Goal: Communication & Community: Answer question/provide support

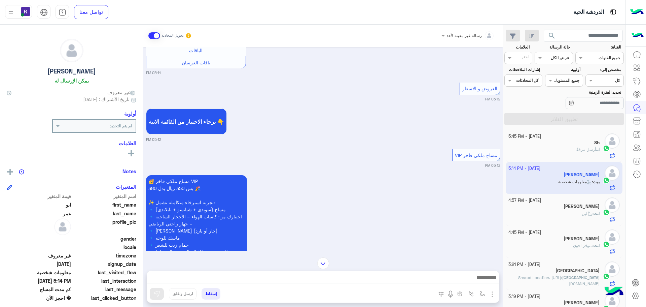
scroll to position [154, 0]
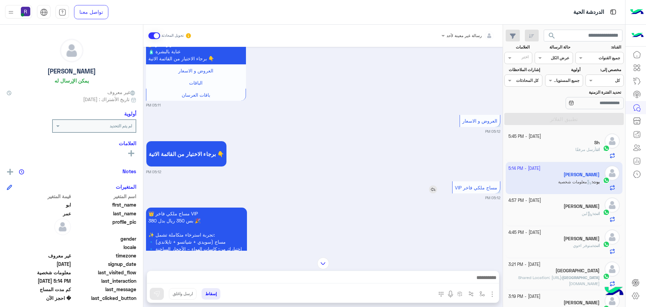
click at [434, 193] on img at bounding box center [433, 189] width 8 height 8
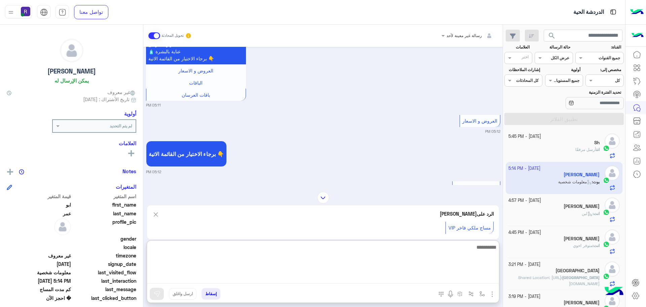
click at [418, 278] on textarea at bounding box center [323, 263] width 352 height 40
type textarea "*********"
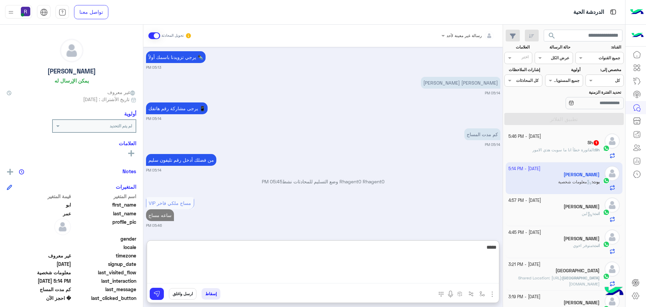
scroll to position [497, 0]
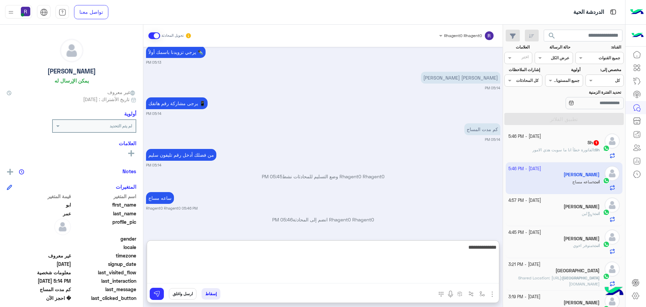
type textarea "**********"
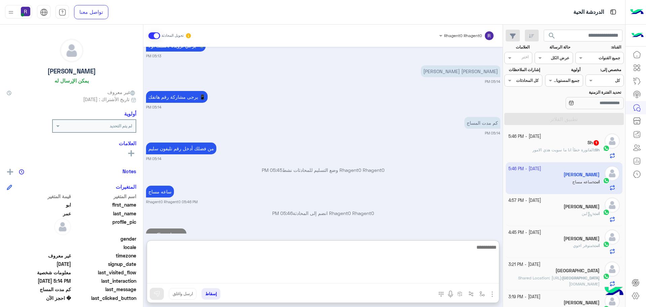
scroll to position [523, 0]
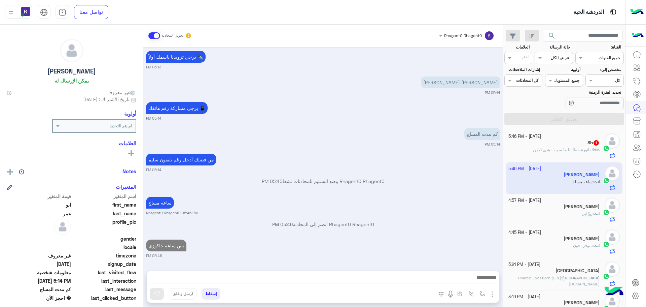
click at [566, 151] on span "الفاتورة خطأ انا ما سويت هذي الامور" at bounding box center [563, 149] width 62 height 5
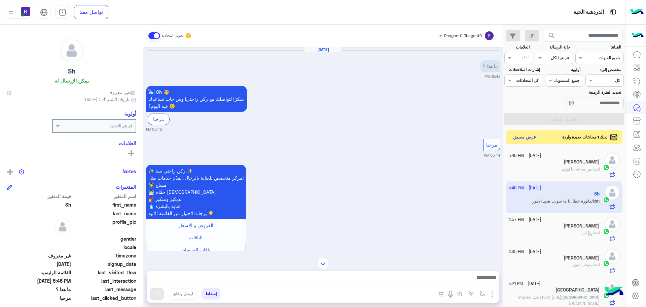
click at [527, 137] on button "عرض مسبق" at bounding box center [525, 137] width 28 height 9
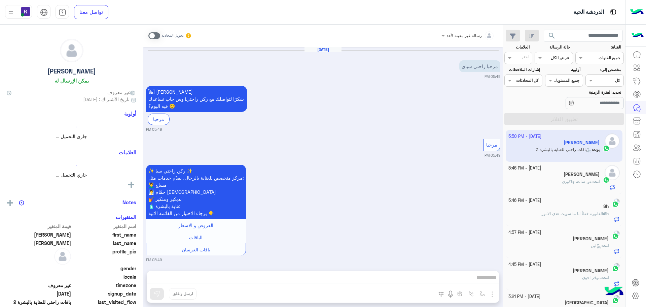
scroll to position [671, 0]
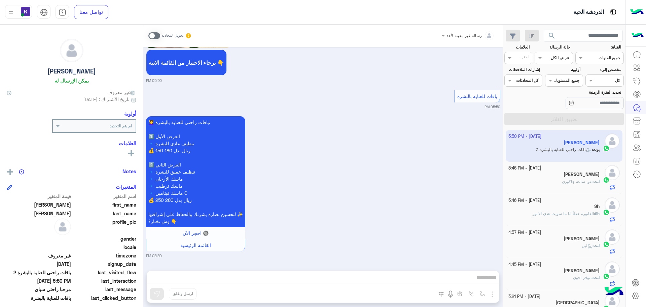
click at [157, 35] on span at bounding box center [154, 35] width 12 height 7
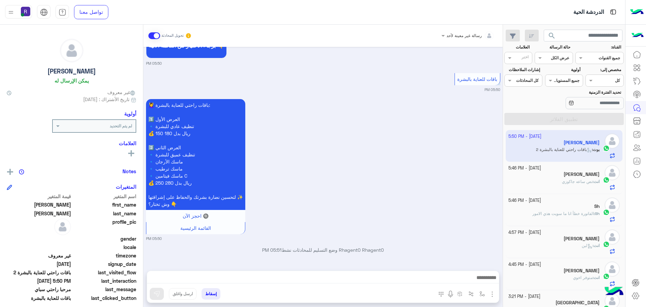
click at [494, 294] on img "button" at bounding box center [492, 294] width 8 height 8
click at [484, 281] on span "الصور" at bounding box center [479, 279] width 12 height 8
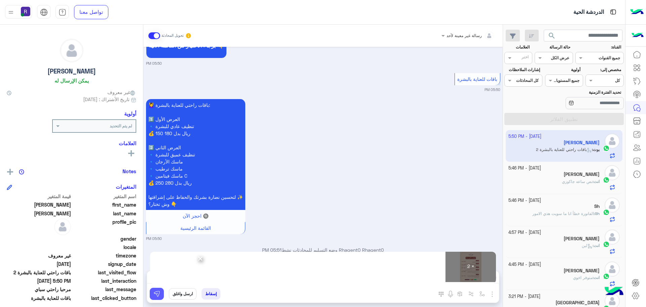
click at [155, 293] on img at bounding box center [156, 293] width 7 height 7
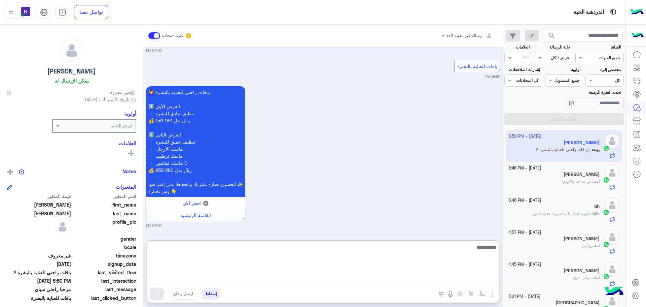
paste textarea "**********"
type textarea "**********"
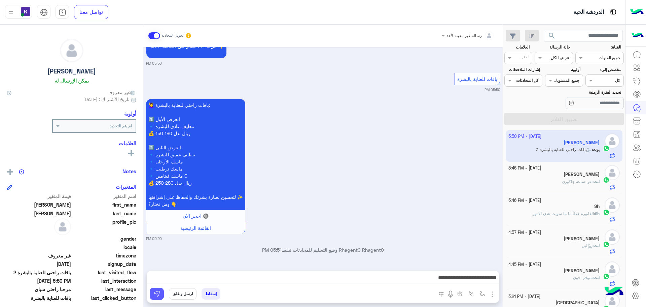
click at [158, 296] on img at bounding box center [156, 293] width 7 height 7
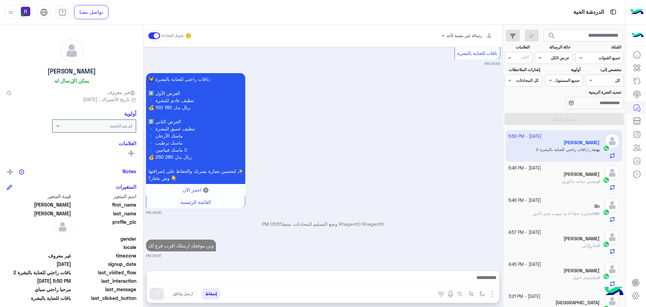
click at [572, 183] on span "نص ساعه جاكوزي" at bounding box center [577, 181] width 31 height 5
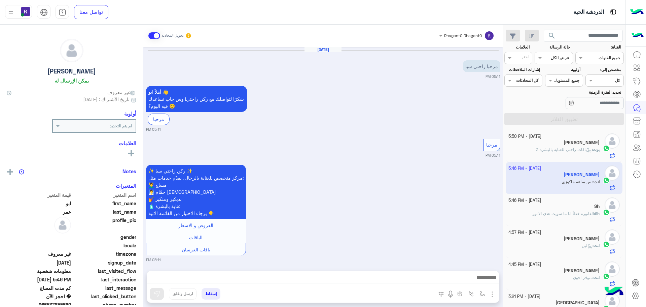
scroll to position [492, 0]
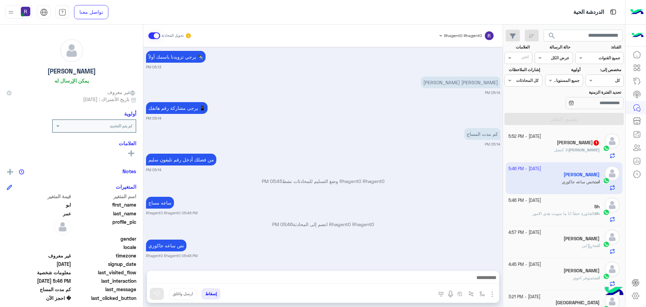
click at [449, 178] on p "Rhagent0 Rhagent0 وضع التسليم للمحادثات نشط 05:45 PM" at bounding box center [323, 180] width 354 height 7
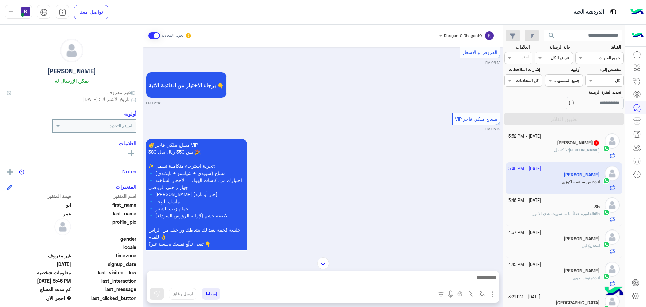
scroll to position [122, 0]
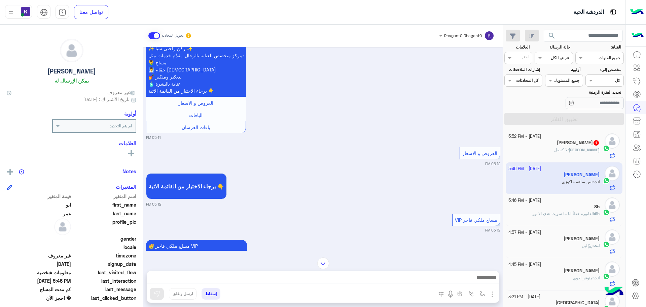
click at [568, 152] on span "لا كنصل" at bounding box center [560, 149] width 13 height 5
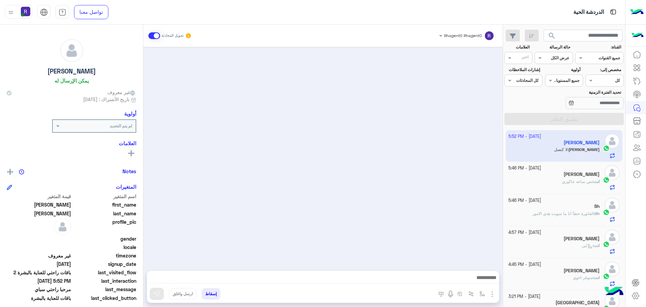
click at [562, 181] on span "نص ساعه جاكوزي" at bounding box center [577, 181] width 31 height 5
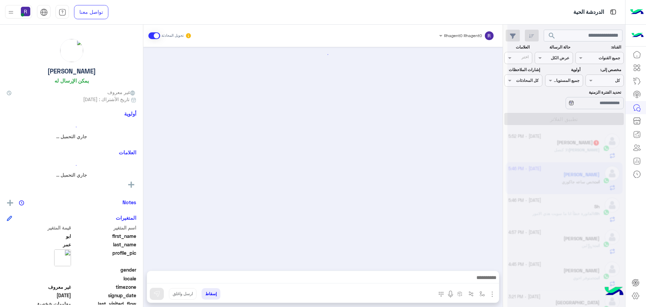
scroll to position [492, 0]
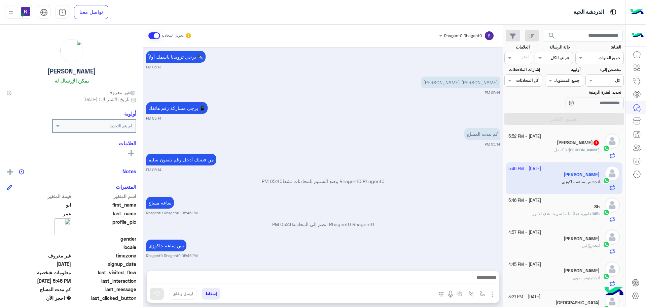
click at [563, 151] on div "[PERSON_NAME] : لا كنصل" at bounding box center [554, 153] width 92 height 12
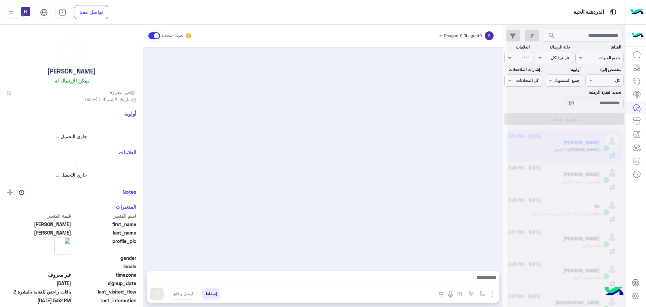
scroll to position [948, 0]
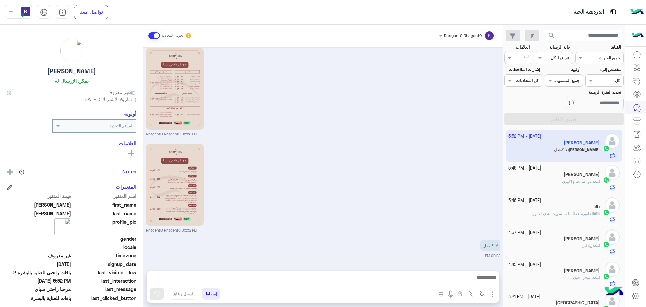
click at [558, 186] on div "انت : نص ساعه [PERSON_NAME]" at bounding box center [554, 184] width 92 height 12
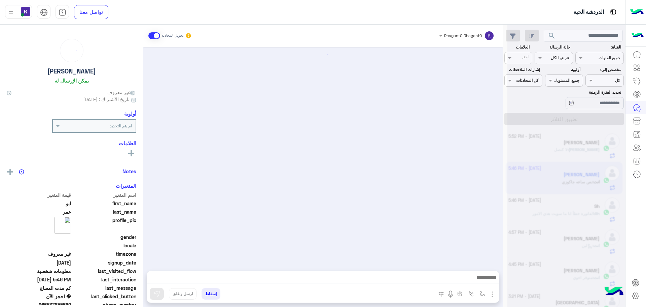
scroll to position [492, 0]
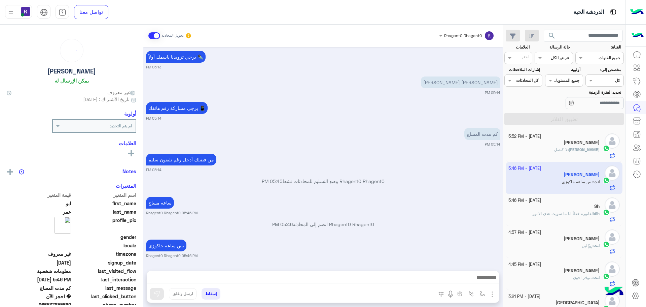
click at [563, 208] on div "Sh" at bounding box center [554, 206] width 92 height 7
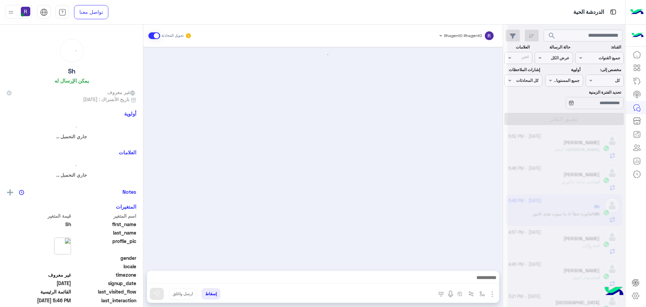
scroll to position [281, 0]
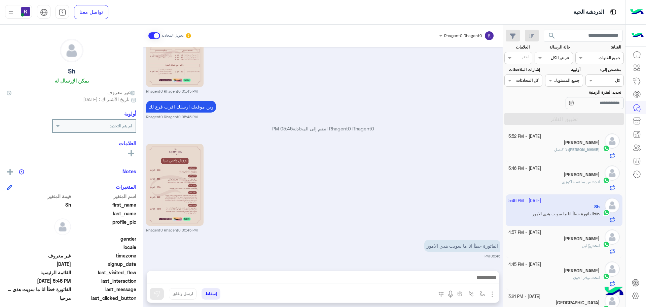
click at [590, 145] on h5 "[PERSON_NAME]" at bounding box center [582, 143] width 36 height 6
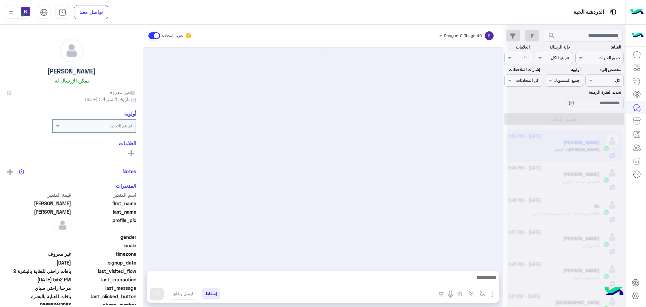
scroll to position [948, 0]
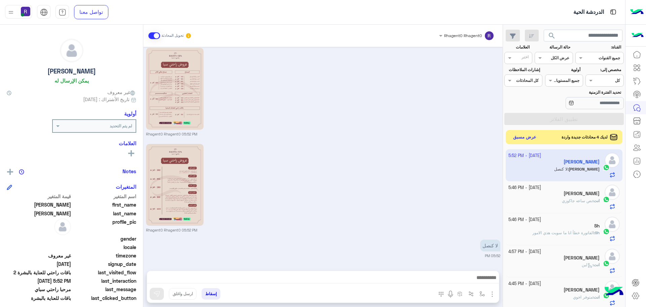
click at [527, 138] on button "عرض مسبق" at bounding box center [525, 137] width 28 height 9
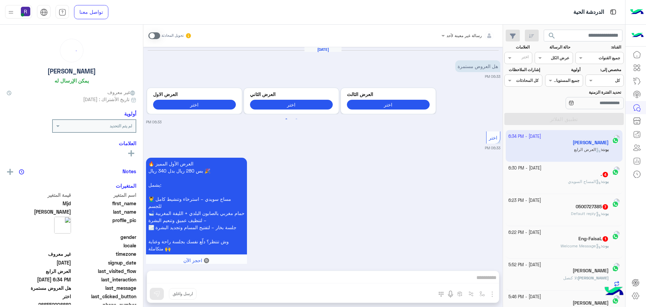
scroll to position [622, 0]
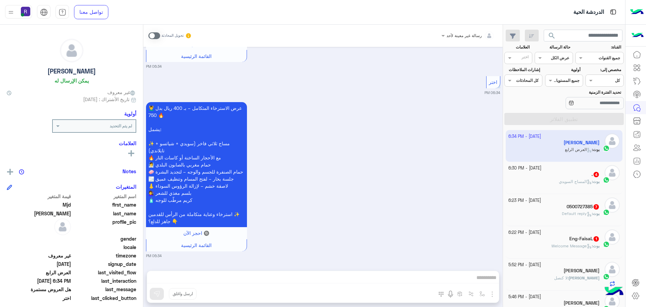
click at [562, 176] on div ". 4" at bounding box center [554, 174] width 92 height 7
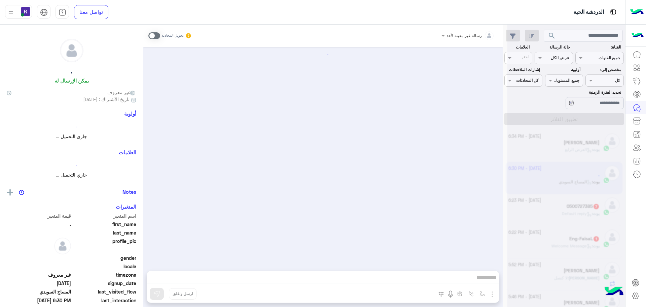
scroll to position [210, 0]
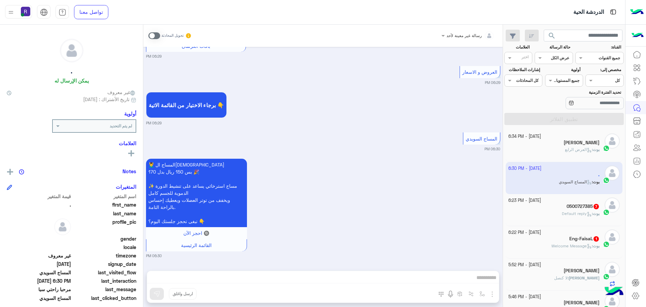
click at [576, 213] on span "Default reply" at bounding box center [577, 213] width 30 height 5
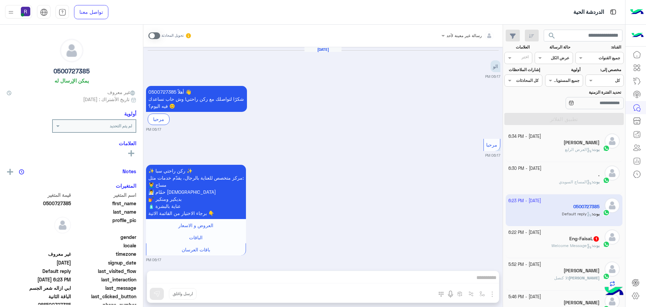
scroll to position [672, 0]
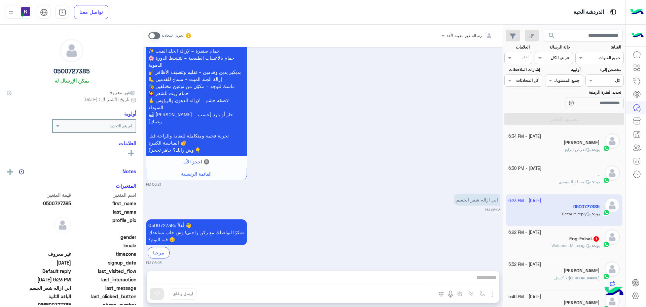
click at [582, 247] on span "Welcome Message" at bounding box center [571, 245] width 40 height 5
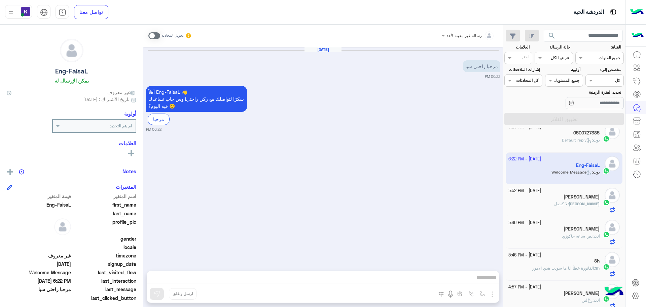
scroll to position [135, 0]
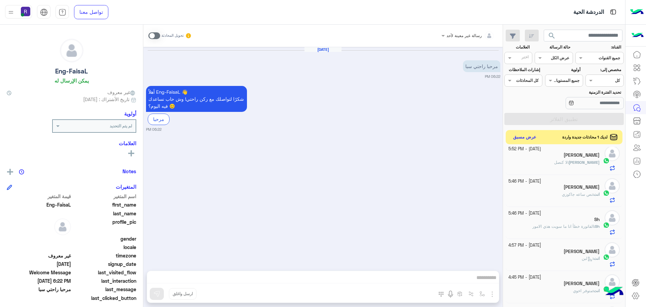
click at [530, 136] on button "عرض مسبق" at bounding box center [525, 137] width 28 height 9
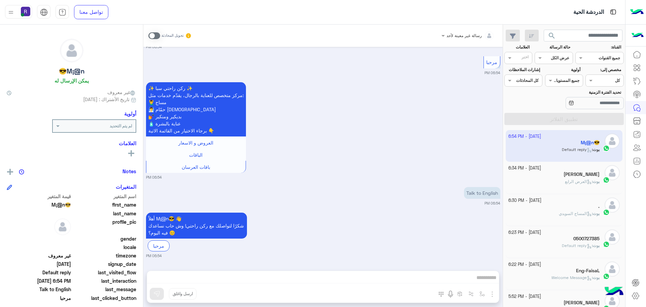
click at [582, 186] on div "بوت : العرض الرابع" at bounding box center [554, 184] width 92 height 12
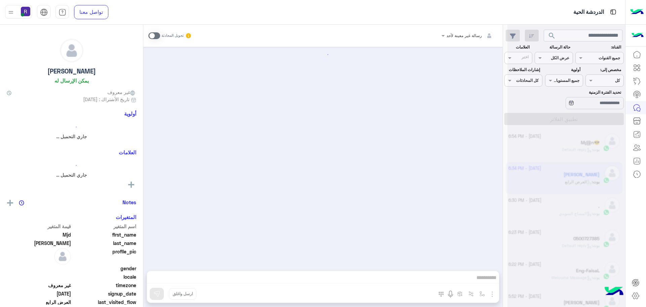
scroll to position [622, 0]
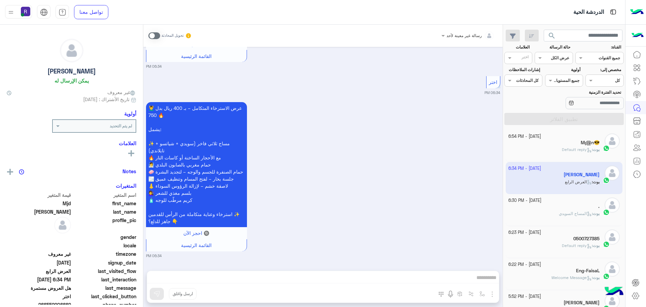
click at [565, 209] on div "." at bounding box center [554, 206] width 92 height 7
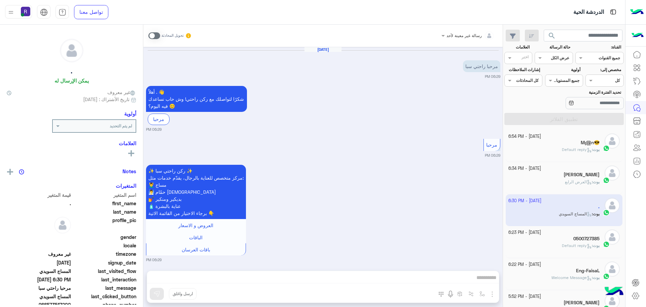
scroll to position [210, 0]
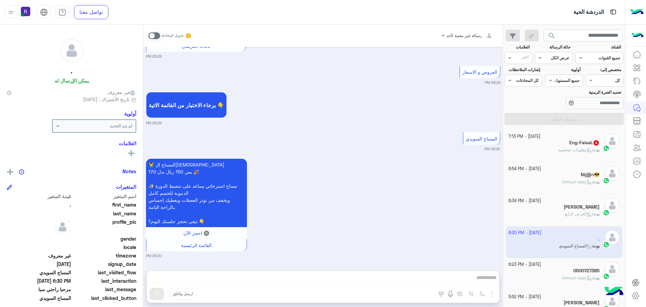
click at [564, 144] on div "Eng-FaisaL 4" at bounding box center [554, 143] width 92 height 7
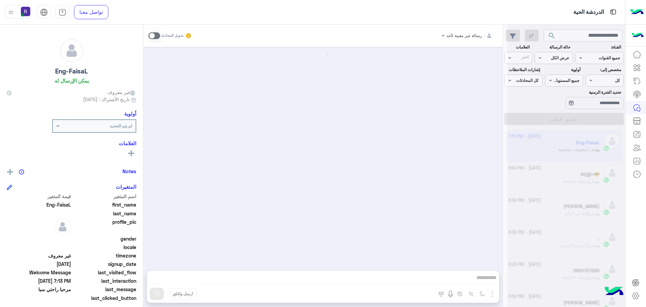
scroll to position [261, 0]
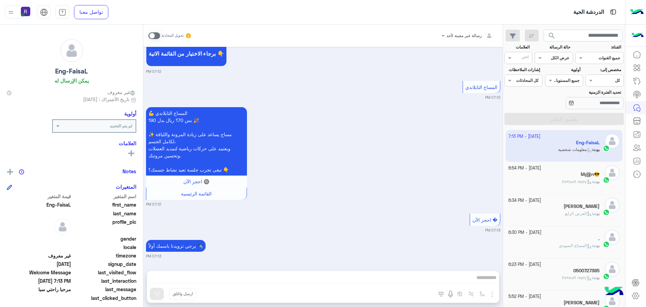
click at [157, 36] on span at bounding box center [154, 35] width 12 height 7
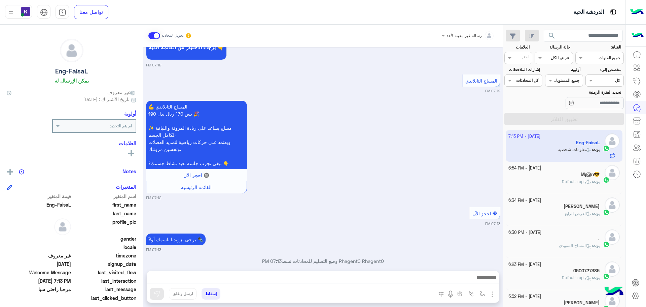
scroll to position [279, 0]
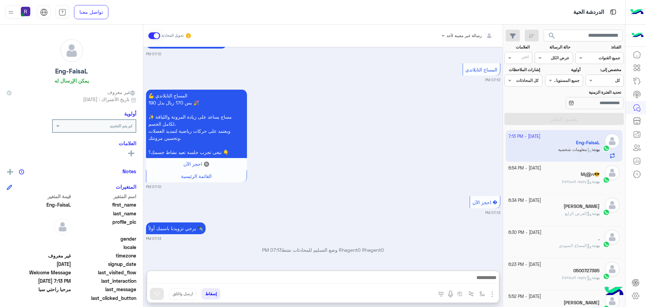
drag, startPoint x: 379, startPoint y: 280, endPoint x: 428, endPoint y: 200, distance: 93.7
click at [428, 199] on div "� احجز الآن 07:13 PM" at bounding box center [323, 204] width 354 height 21
click at [559, 176] on div "M¡@n😎" at bounding box center [554, 174] width 92 height 7
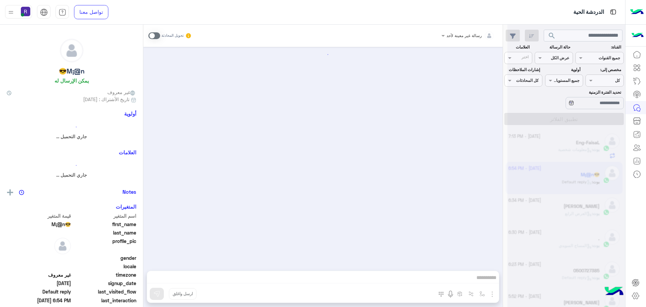
scroll to position [82, 0]
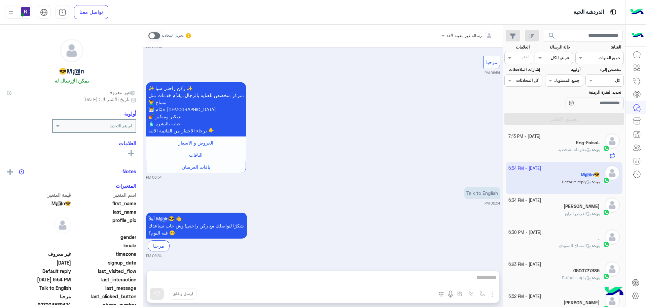
click at [491, 293] on div "رسالة غير معينة لأحد تحويل المحادثة [DATE] مرحبا راحتي سبا 06:54 PM أهلاً M¡@n😎…" at bounding box center [322, 167] width 359 height 285
click at [551, 213] on div "بوت : العرض الرابع" at bounding box center [554, 216] width 92 height 12
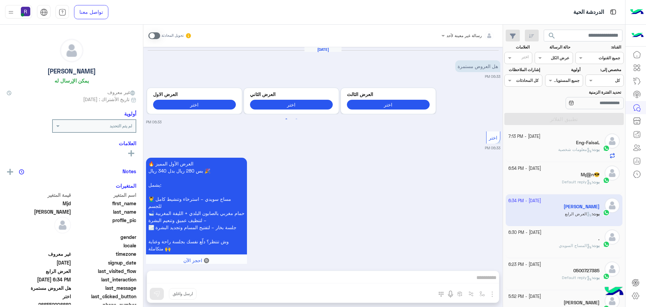
scroll to position [622, 0]
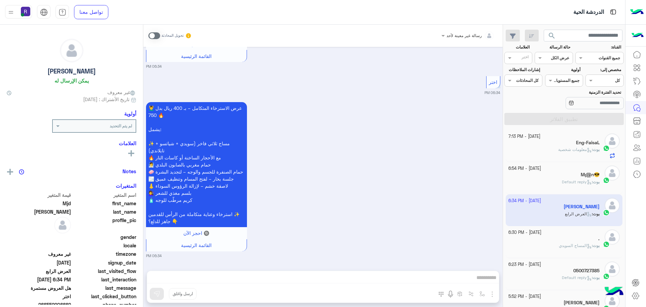
click at [587, 245] on icon at bounding box center [589, 245] width 5 height 5
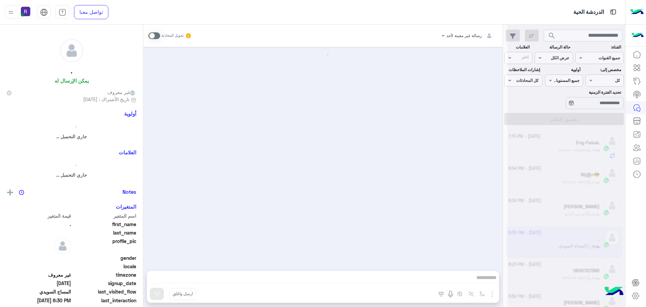
scroll to position [210, 0]
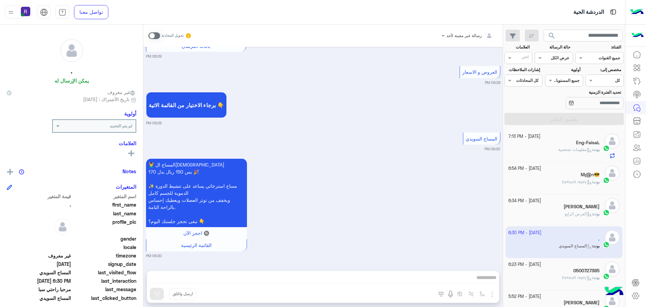
click at [581, 214] on span "العرض الرابع" at bounding box center [578, 213] width 27 height 5
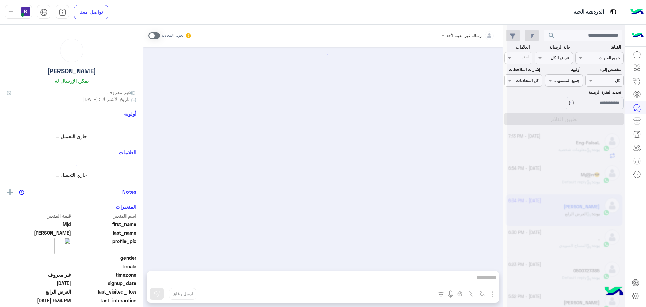
scroll to position [622, 0]
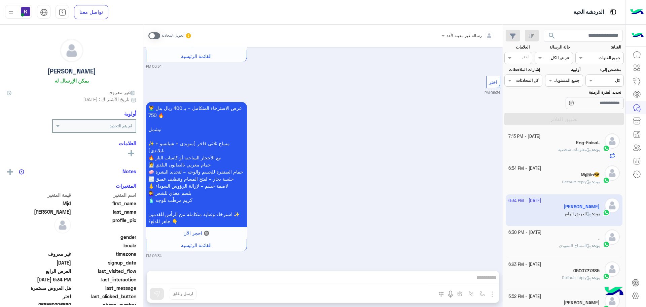
click at [156, 34] on span at bounding box center [154, 35] width 12 height 7
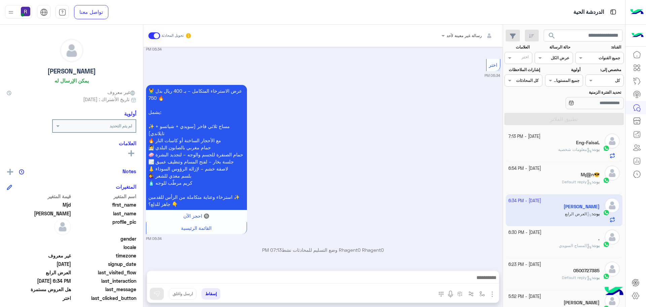
click at [588, 243] on icon at bounding box center [589, 245] width 5 height 5
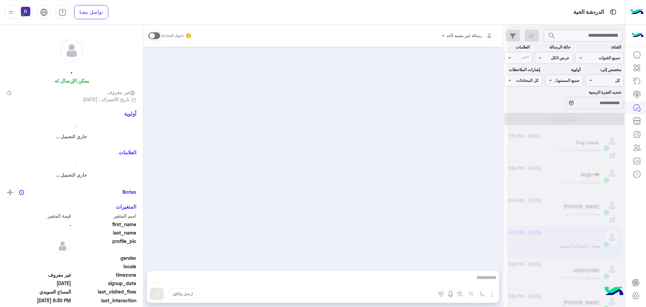
scroll to position [210, 0]
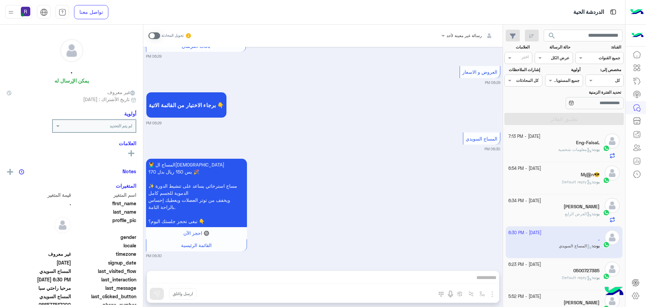
click at [157, 36] on span at bounding box center [154, 35] width 12 height 7
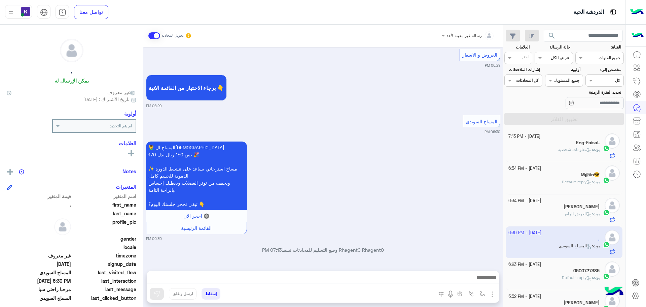
click at [495, 293] on img "button" at bounding box center [492, 294] width 8 height 8
click at [483, 279] on span "الصور" at bounding box center [479, 279] width 12 height 8
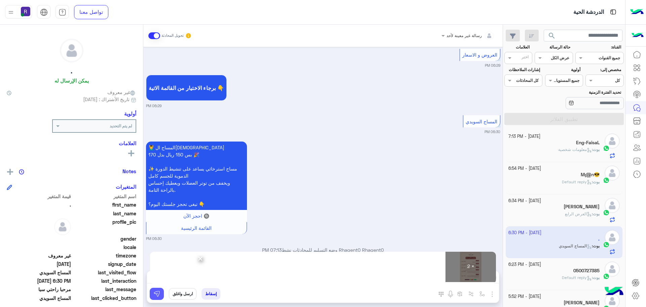
click at [158, 291] on img at bounding box center [156, 293] width 7 height 7
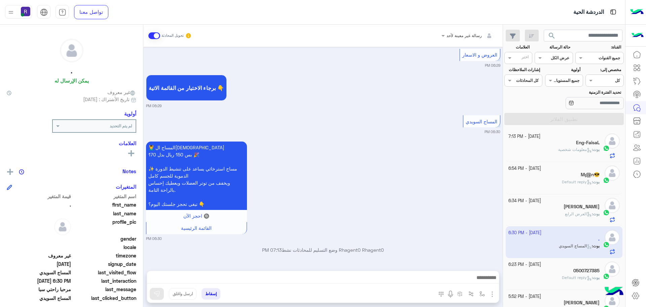
click at [539, 216] on div "بوت : العرض الرابع" at bounding box center [554, 217] width 92 height 12
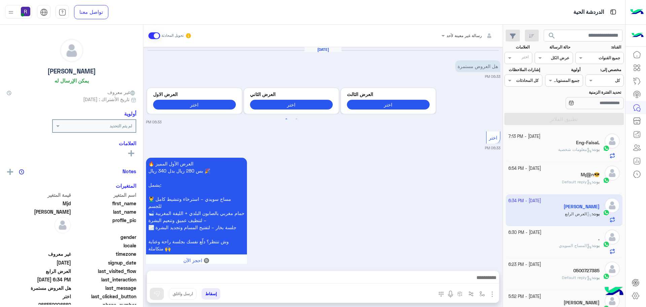
scroll to position [640, 0]
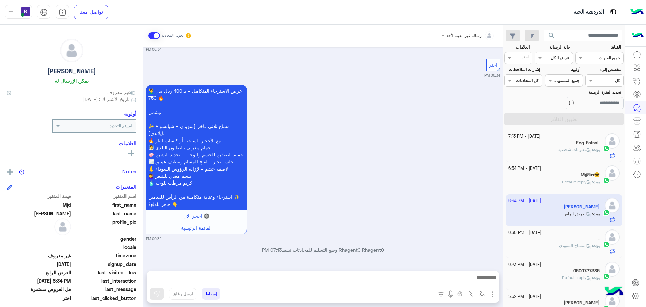
click at [494, 293] on img "button" at bounding box center [492, 294] width 8 height 8
click at [485, 279] on span "الصور" at bounding box center [479, 279] width 12 height 8
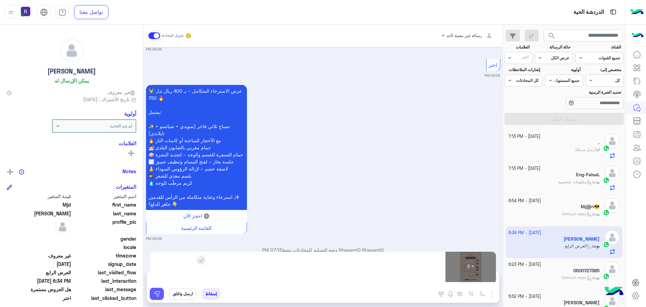
click at [161, 294] on button at bounding box center [157, 293] width 14 height 12
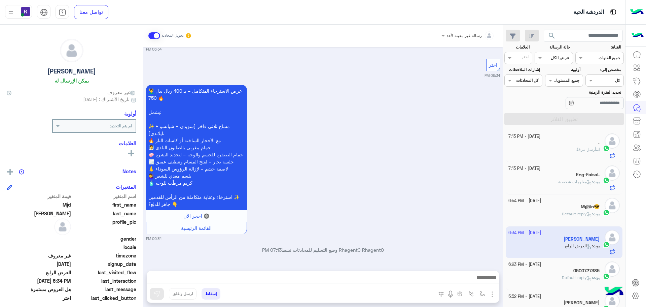
click at [562, 273] on div "0500727385" at bounding box center [554, 270] width 92 height 7
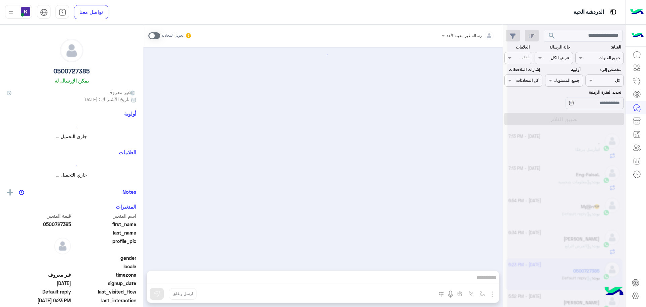
scroll to position [672, 0]
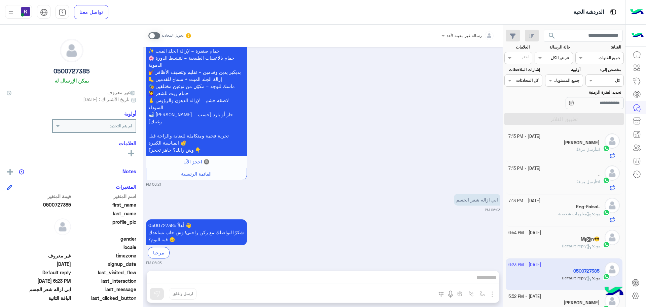
click at [586, 147] on span "أرسل مرفقًا" at bounding box center [585, 149] width 21 height 5
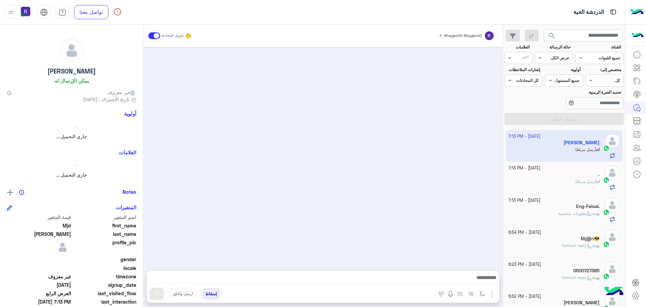
click at [584, 181] on span "أرسل مرفقًا" at bounding box center [585, 181] width 21 height 5
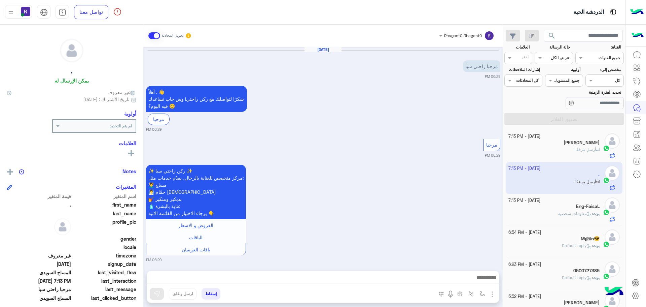
scroll to position [435, 0]
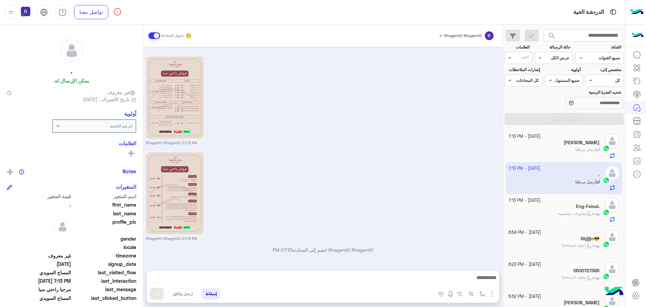
click at [580, 149] on span "أرسل مرفقًا" at bounding box center [585, 149] width 21 height 5
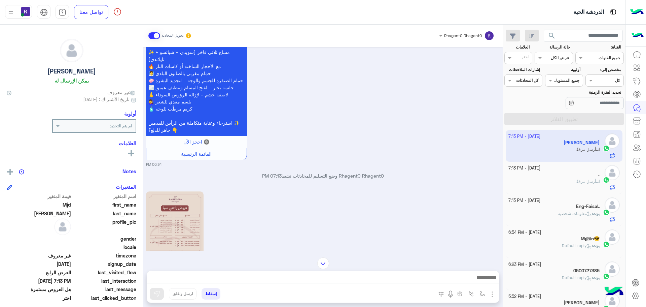
scroll to position [848, 0]
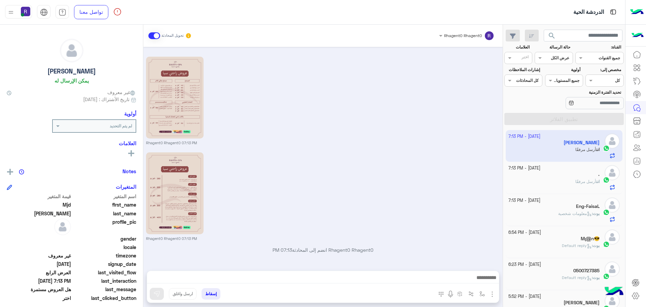
click at [545, 174] on div "." at bounding box center [554, 174] width 92 height 7
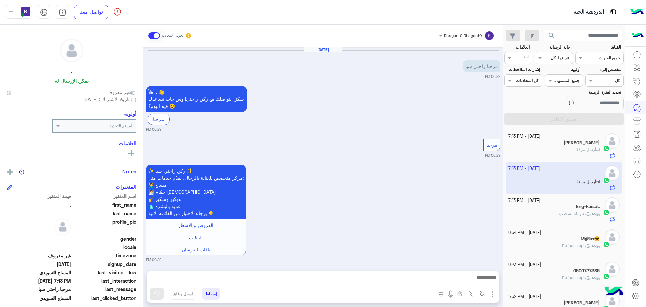
scroll to position [435, 0]
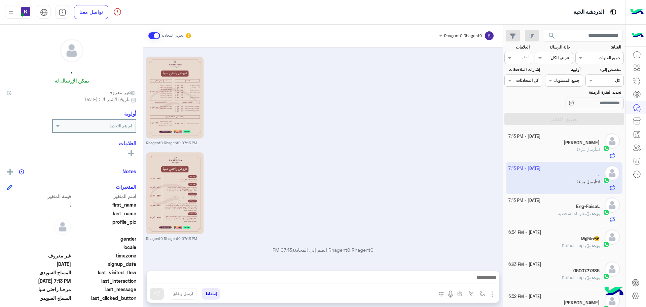
click at [544, 209] on div "Eng-FaisaL" at bounding box center [554, 206] width 92 height 7
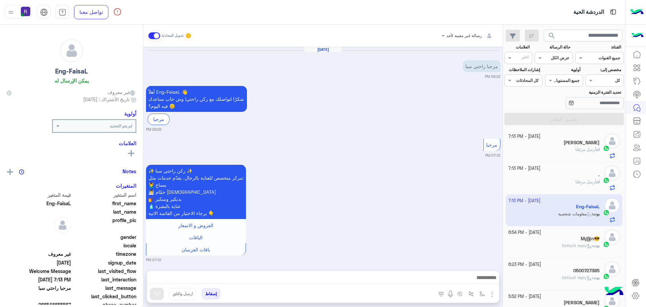
scroll to position [279, 0]
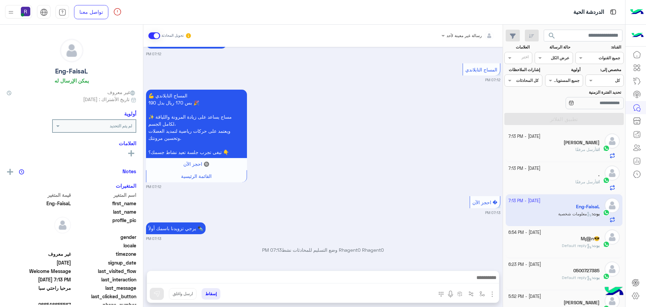
click at [578, 246] on span "Default reply" at bounding box center [577, 245] width 30 height 5
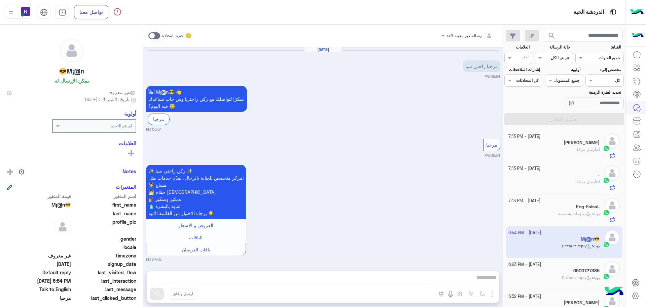
scroll to position [82, 0]
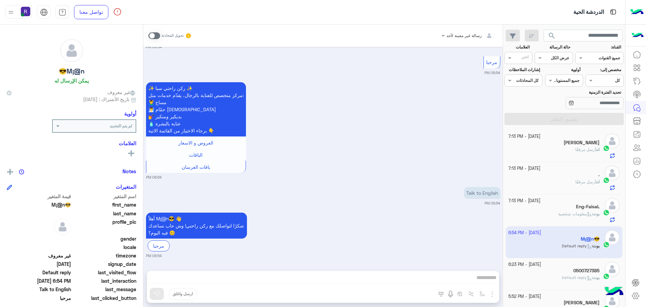
click at [157, 36] on span at bounding box center [154, 35] width 12 height 7
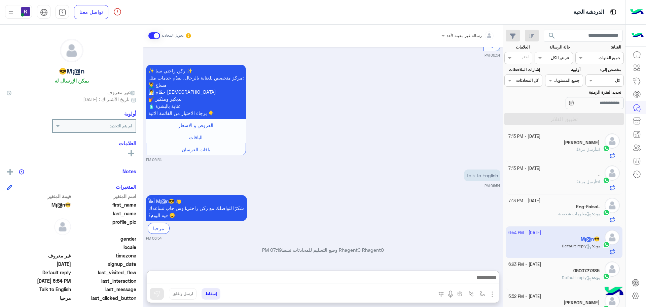
drag, startPoint x: 274, startPoint y: 277, endPoint x: 398, endPoint y: 167, distance: 165.4
click at [398, 167] on div "[DATE] مرحبا راحتي سبا 06:54 PM أهلاً M¡@n😎 👋 شكرًا لتواصلك مع ركن راحتي! وش حا…" at bounding box center [322, 155] width 359 height 217
click at [484, 293] on img "button" at bounding box center [481, 293] width 5 height 5
click at [475, 280] on input "text" at bounding box center [467, 278] width 34 height 6
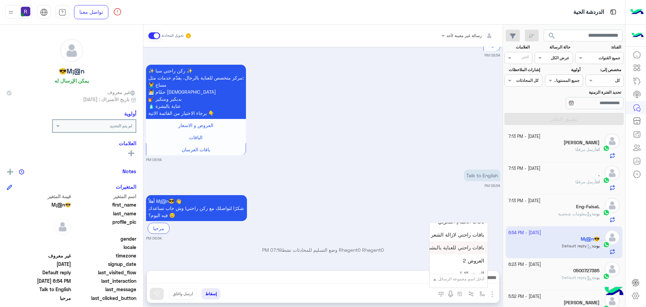
click at [410, 223] on div "أهلاً M¡@n😎 👋 شكرًا لتواصلك مع ركن راحتي! وش حاب نساعدك فيه [DATE]؟ 😊 مرحبا 06:…" at bounding box center [323, 217] width 354 height 48
click at [493, 295] on img "button" at bounding box center [492, 294] width 8 height 8
click at [489, 278] on img at bounding box center [490, 279] width 5 height 8
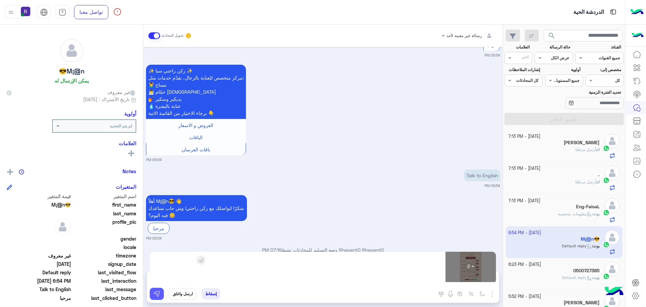
click at [158, 294] on img at bounding box center [156, 293] width 7 height 7
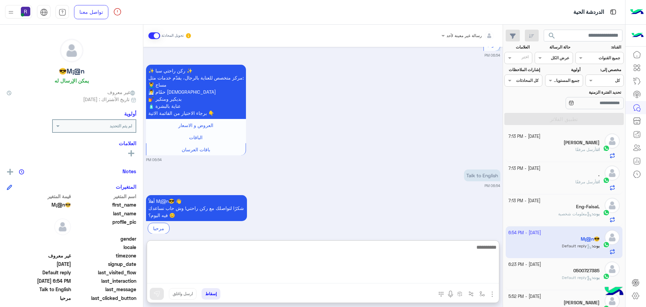
paste textarea "**********"
type textarea "**********"
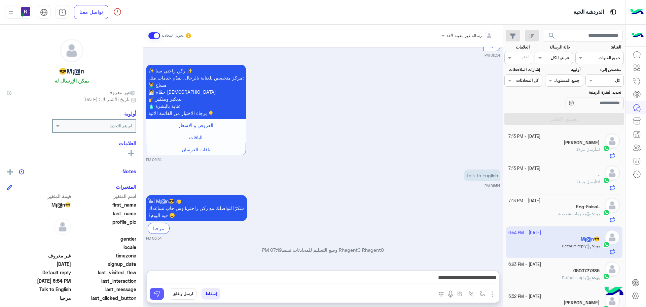
click at [157, 295] on img at bounding box center [156, 293] width 7 height 7
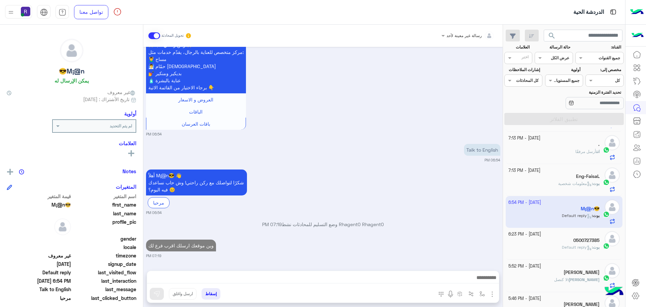
scroll to position [0, 0]
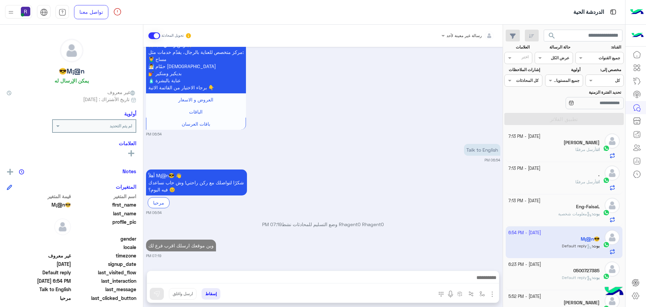
click at [561, 152] on div "انت أرسل مرفقًا" at bounding box center [554, 152] width 92 height 12
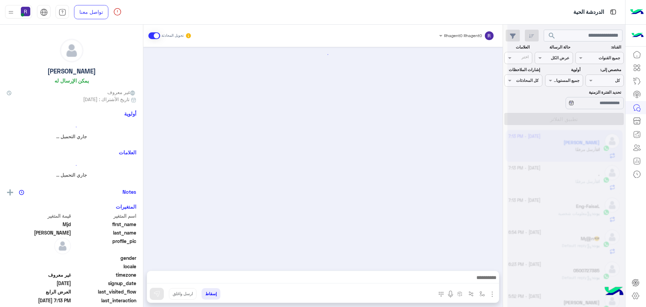
scroll to position [848, 0]
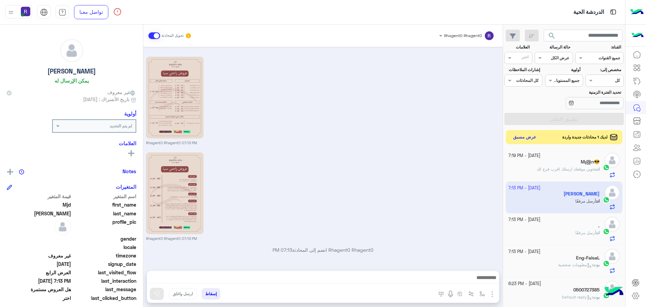
click at [527, 137] on button "عرض مسبق" at bounding box center [525, 137] width 28 height 9
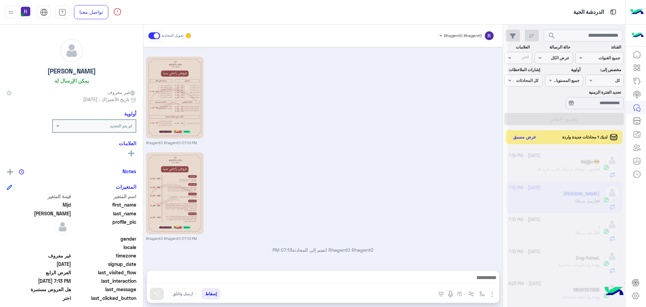
click at [511, 133] on button "عرض مسبق" at bounding box center [525, 137] width 28 height 9
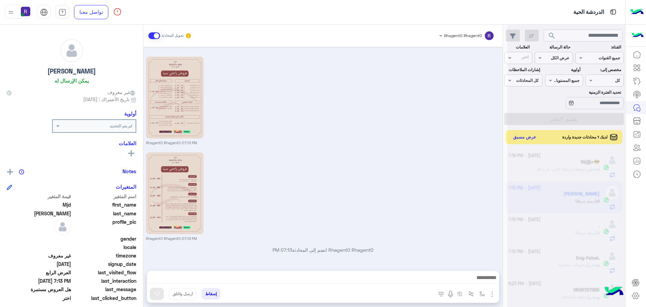
click at [511, 133] on button "عرض مسبق" at bounding box center [525, 137] width 28 height 9
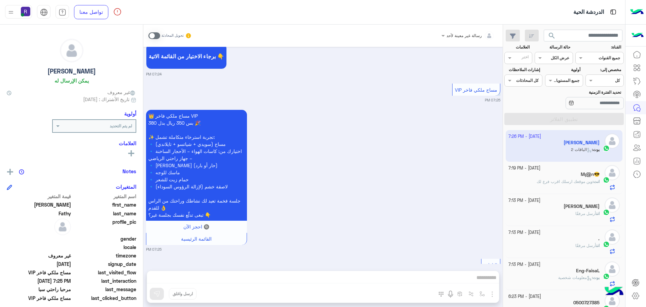
scroll to position [408, 0]
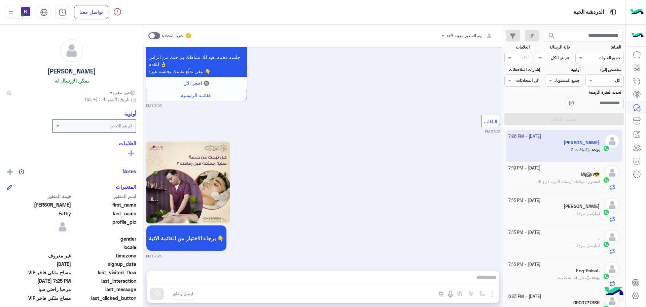
click at [584, 183] on span "وين موقعك ارسلك اقرب فرع لك" at bounding box center [565, 181] width 56 height 5
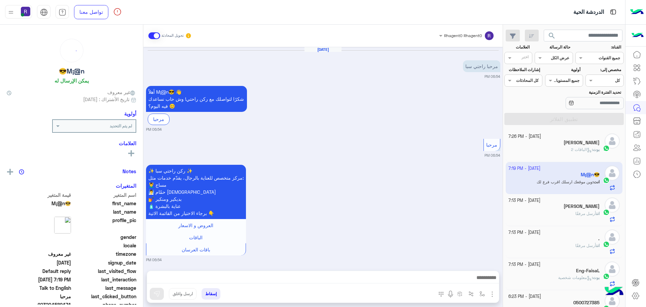
scroll to position [334, 0]
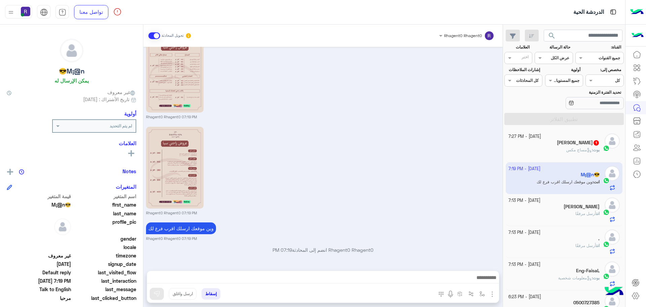
click at [546, 150] on div "بوت : مساج مكس" at bounding box center [554, 153] width 92 height 12
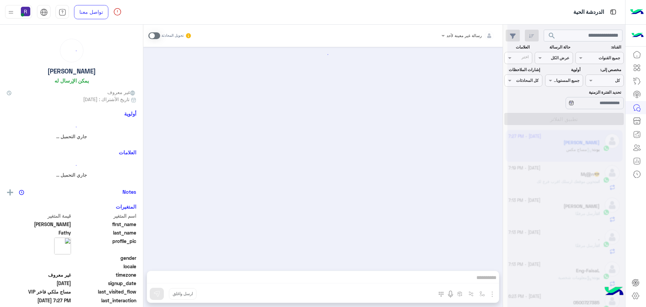
scroll to position [569, 0]
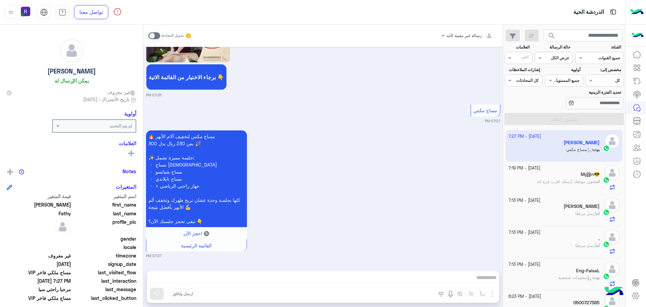
click at [585, 172] on h5 "M¡@n😎" at bounding box center [590, 174] width 19 height 6
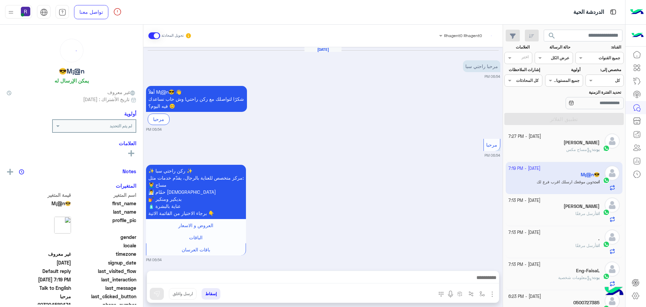
scroll to position [334, 0]
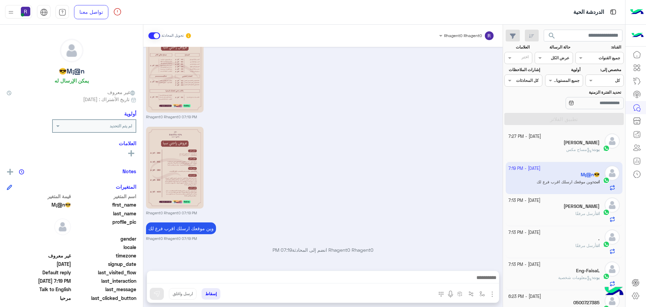
click at [568, 213] on div "انت أرسل مرفقًا" at bounding box center [554, 216] width 92 height 12
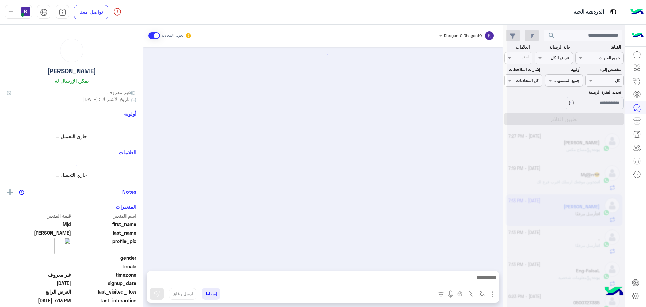
scroll to position [848, 0]
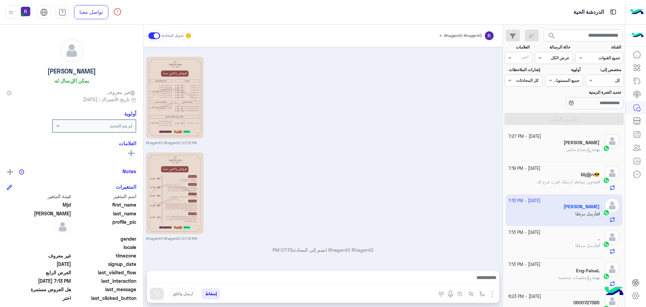
click at [571, 182] on span "وين موقعك ارسلك اقرب فرع لك" at bounding box center [565, 181] width 56 height 5
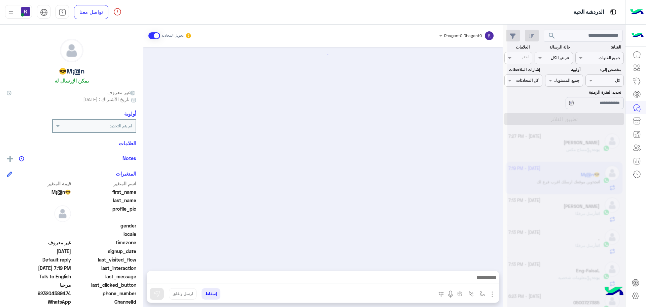
scroll to position [334, 0]
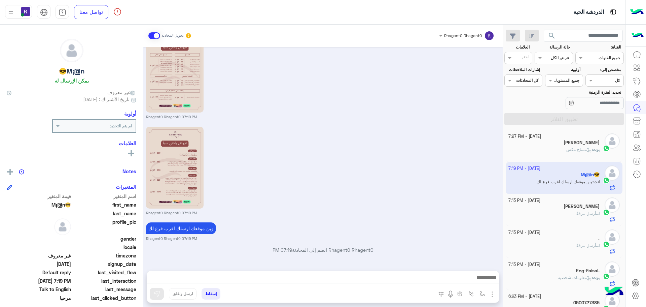
click at [587, 149] on icon at bounding box center [589, 149] width 5 height 5
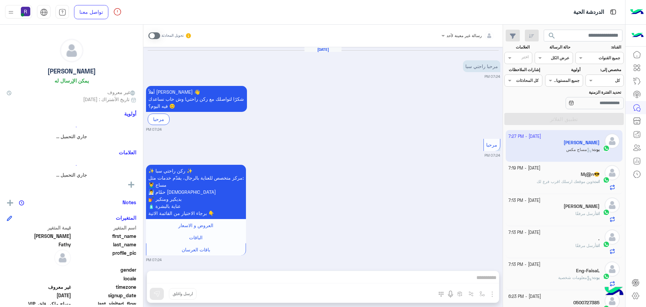
scroll to position [569, 0]
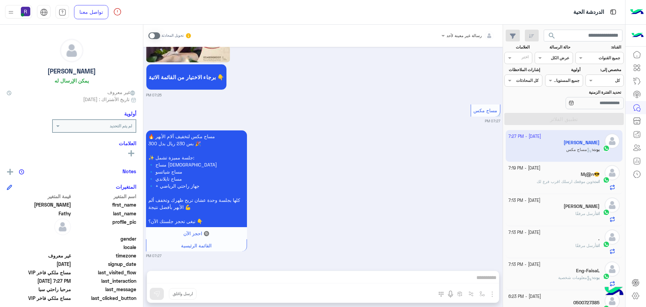
click at [556, 182] on span "وين موقعك ارسلك اقرب فرع لك" at bounding box center [565, 181] width 56 height 5
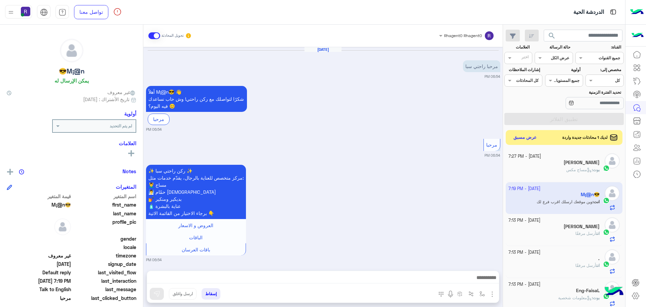
scroll to position [334, 0]
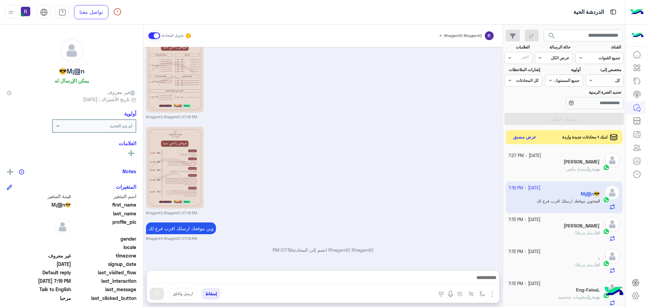
click at [523, 137] on button "عرض مسبق" at bounding box center [525, 137] width 28 height 9
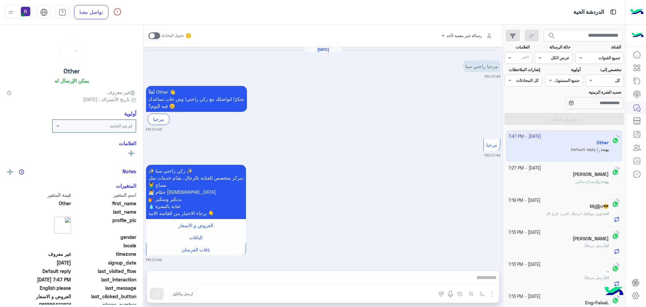
scroll to position [155, 0]
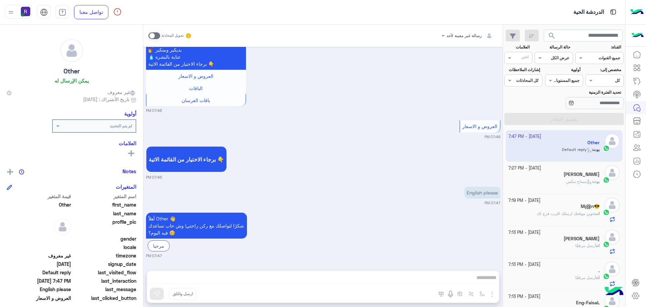
click at [156, 35] on span at bounding box center [154, 35] width 12 height 7
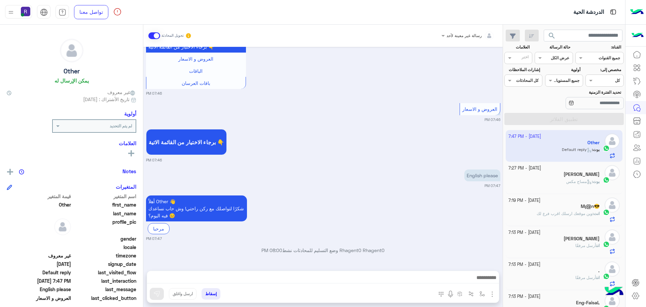
click at [493, 295] on img "button" at bounding box center [492, 294] width 8 height 8
click at [484, 280] on span "الصور" at bounding box center [479, 279] width 12 height 8
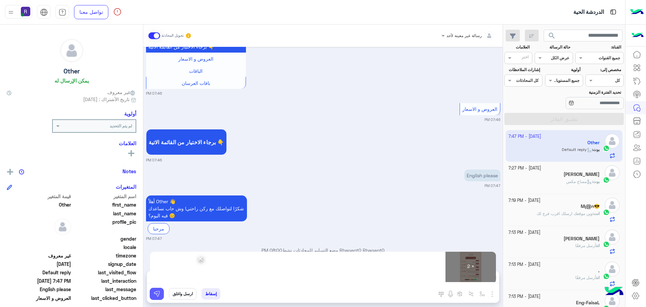
click at [155, 292] on img at bounding box center [156, 293] width 7 height 7
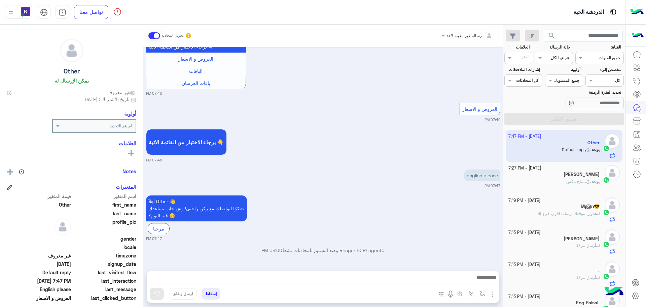
click at [555, 184] on div "بوت : مساج مكس" at bounding box center [554, 184] width 92 height 12
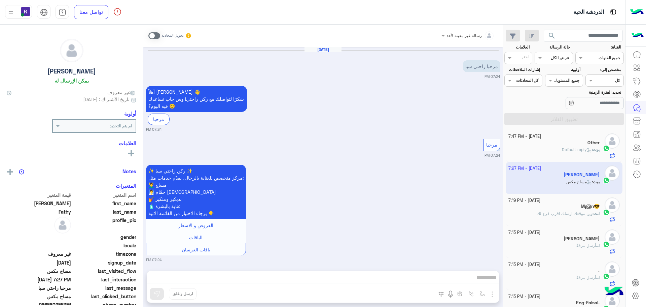
scroll to position [569, 0]
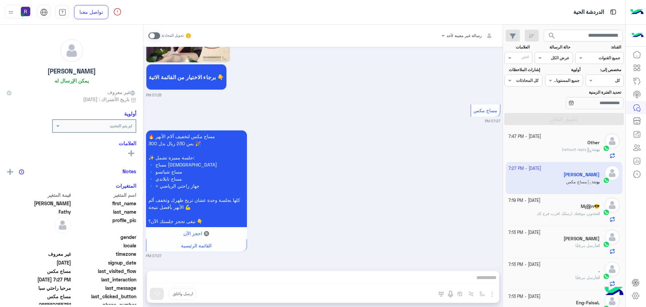
click at [159, 36] on span at bounding box center [154, 35] width 12 height 7
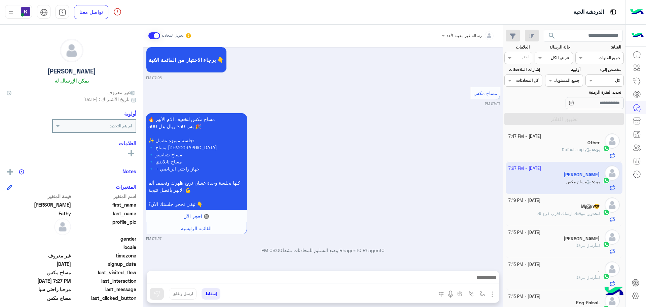
click at [493, 297] on img "button" at bounding box center [492, 294] width 8 height 8
click at [485, 279] on button "الصور" at bounding box center [482, 278] width 29 height 13
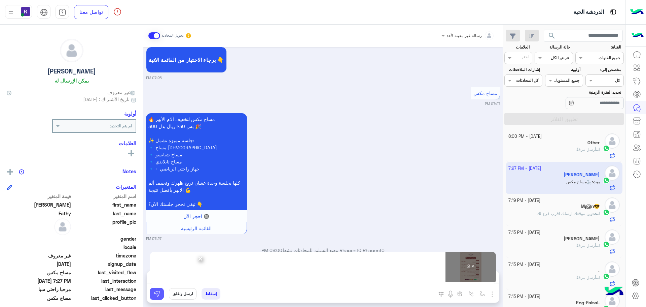
click at [157, 295] on img at bounding box center [156, 293] width 7 height 7
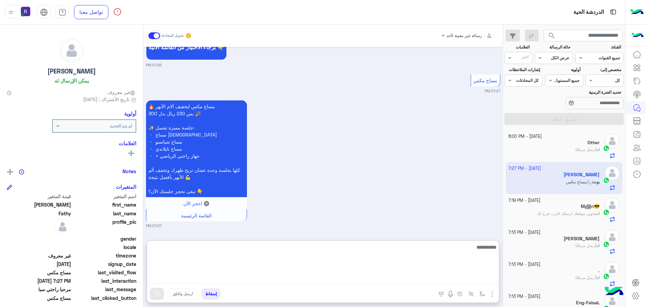
paste textarea "**********"
type textarea "**********"
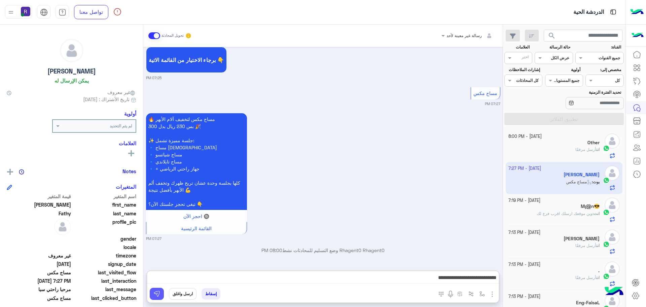
click at [153, 293] on img at bounding box center [156, 293] width 7 height 7
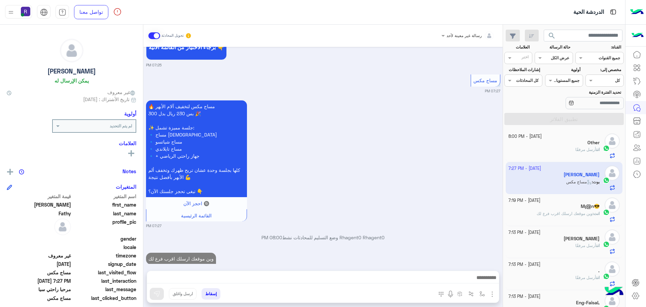
scroll to position [612, 0]
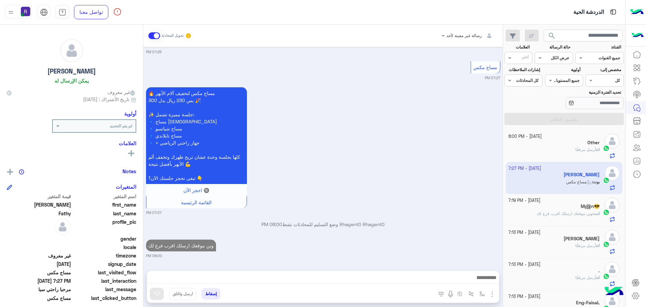
click at [571, 214] on span "وين موقعك ارسلك اقرب فرع لك" at bounding box center [565, 213] width 56 height 5
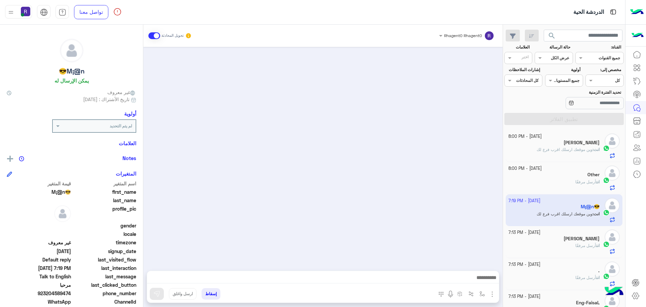
click at [578, 246] on span "أرسل مرفقًا" at bounding box center [585, 245] width 21 height 5
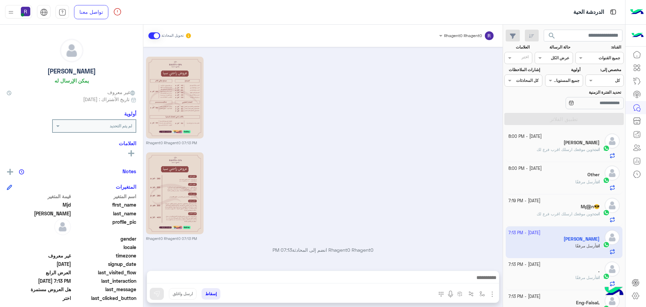
click at [410, 88] on div "Rhagent0 Rhagent0 07:13 PM" at bounding box center [323, 100] width 354 height 91
click at [502, 153] on div "[DATE] هل العروض مستمرة 06:33 PM Previous العرض الاول اختر العرض الثاني اختر ال…" at bounding box center [322, 155] width 359 height 217
click at [506, 153] on div "[DATE] - 8:00 PM [PERSON_NAME] انت : وين موقعك ارسلك اقرب فرع لك [DATE] - 8:00 …" at bounding box center [564, 219] width 122 height 182
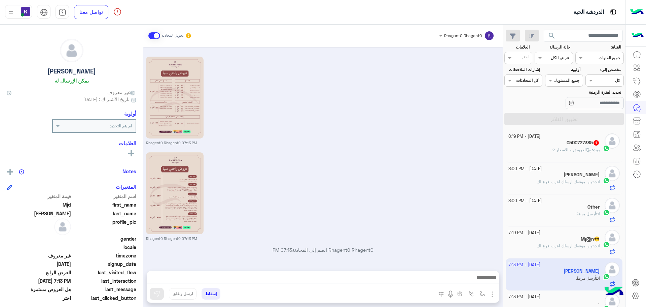
click at [567, 153] on div "بوت : العروض و الاسعار 2" at bounding box center [554, 153] width 92 height 12
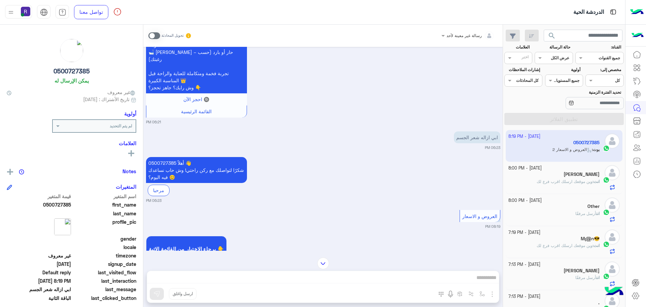
scroll to position [745, 0]
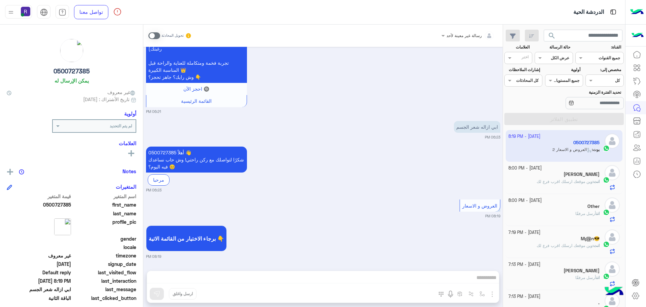
click at [152, 36] on span at bounding box center [154, 35] width 12 height 7
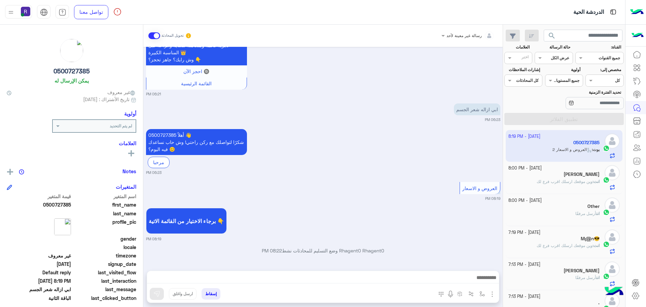
click at [493, 295] on img "button" at bounding box center [492, 294] width 8 height 8
click at [484, 277] on span "الصور" at bounding box center [479, 279] width 12 height 8
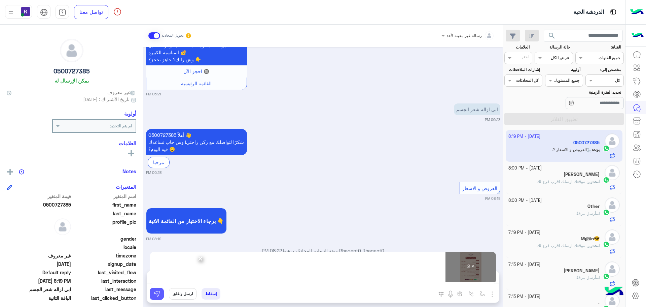
click at [157, 289] on button at bounding box center [157, 293] width 14 height 12
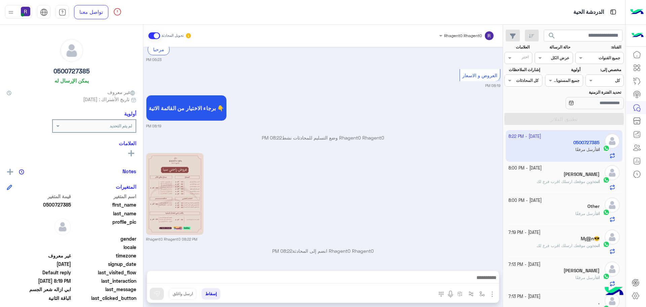
scroll to position [971, 0]
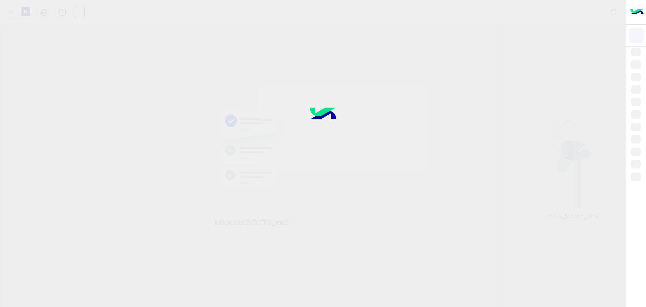
scroll to position [254, 0]
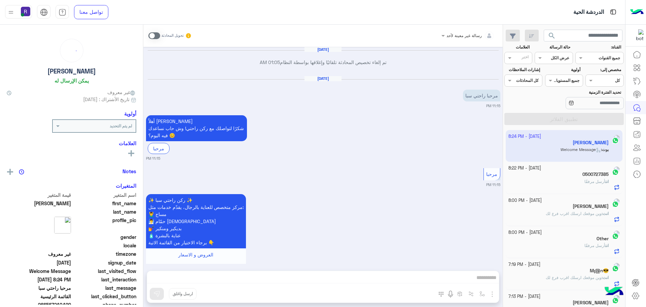
scroll to position [1379, 0]
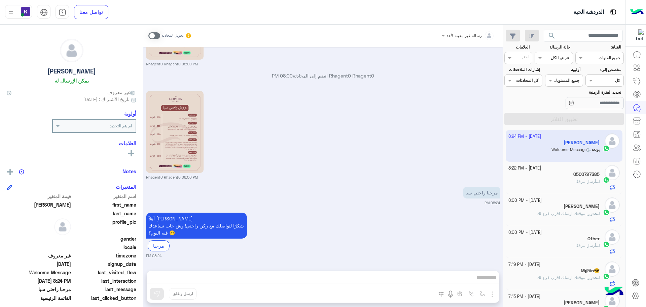
click at [152, 37] on span at bounding box center [154, 35] width 12 height 7
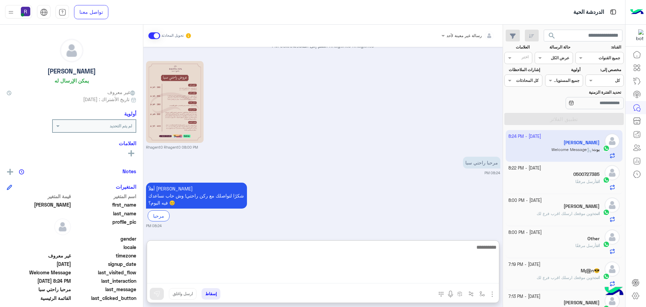
click at [384, 280] on textarea at bounding box center [323, 263] width 352 height 40
type textarea "**********"
click at [445, 247] on textarea "**********" at bounding box center [323, 263] width 352 height 40
type textarea "*****"
click at [445, 247] on textarea "**********" at bounding box center [323, 263] width 352 height 40
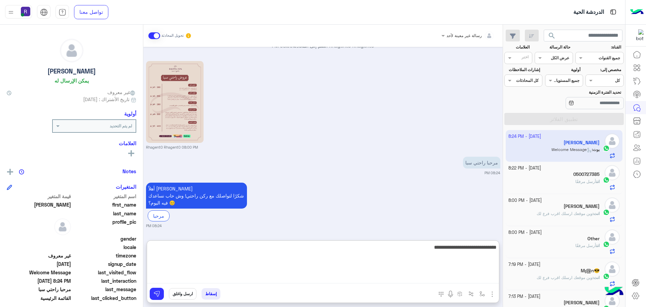
click at [445, 247] on textarea "**********" at bounding box center [323, 263] width 352 height 40
type textarea "**********"
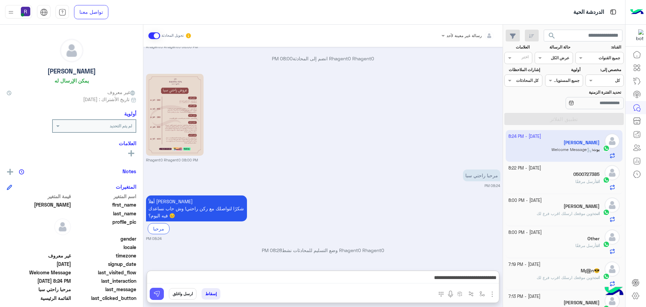
click at [151, 295] on button at bounding box center [157, 293] width 14 height 12
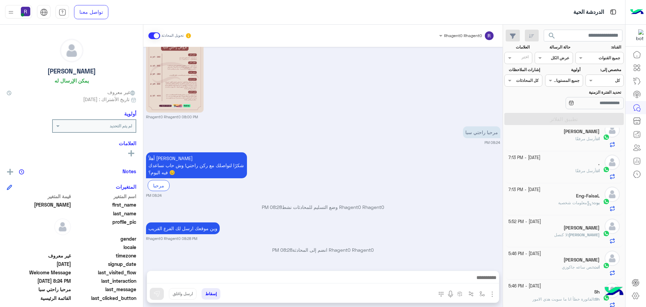
scroll to position [0, 0]
